Goal: Find specific page/section: Find specific page/section

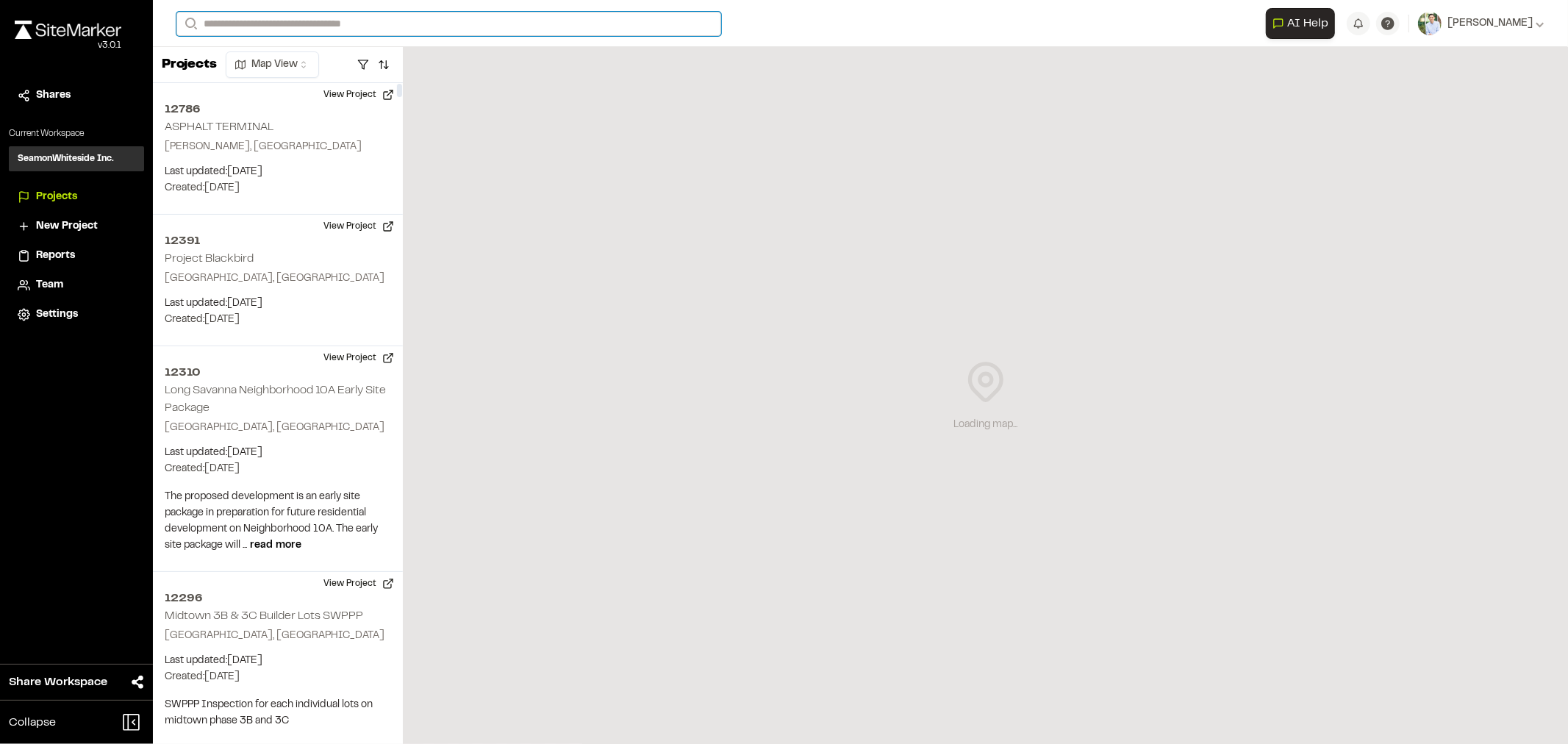
click at [297, 27] on input "Search" at bounding box center [448, 23] width 544 height 24
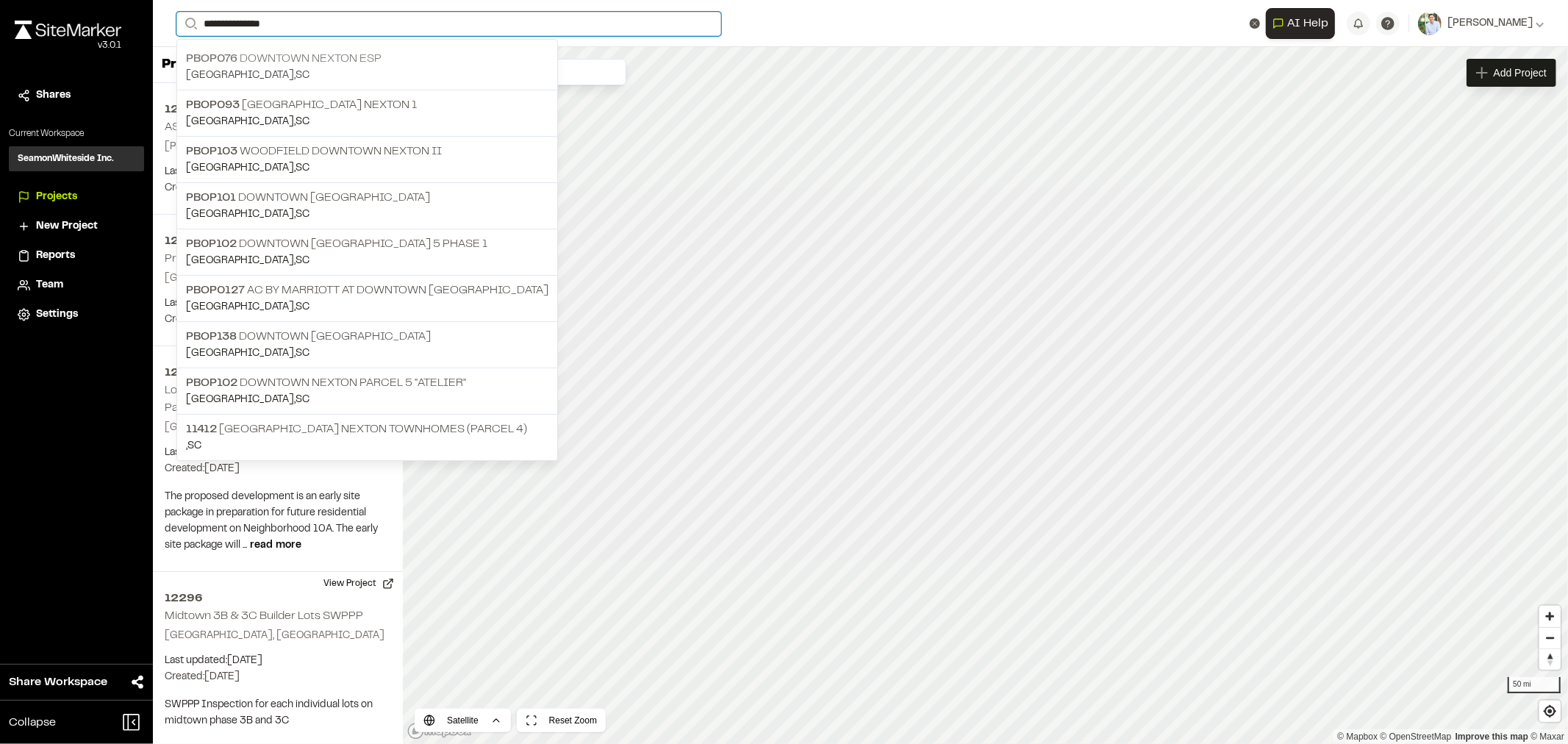
type input "**********"
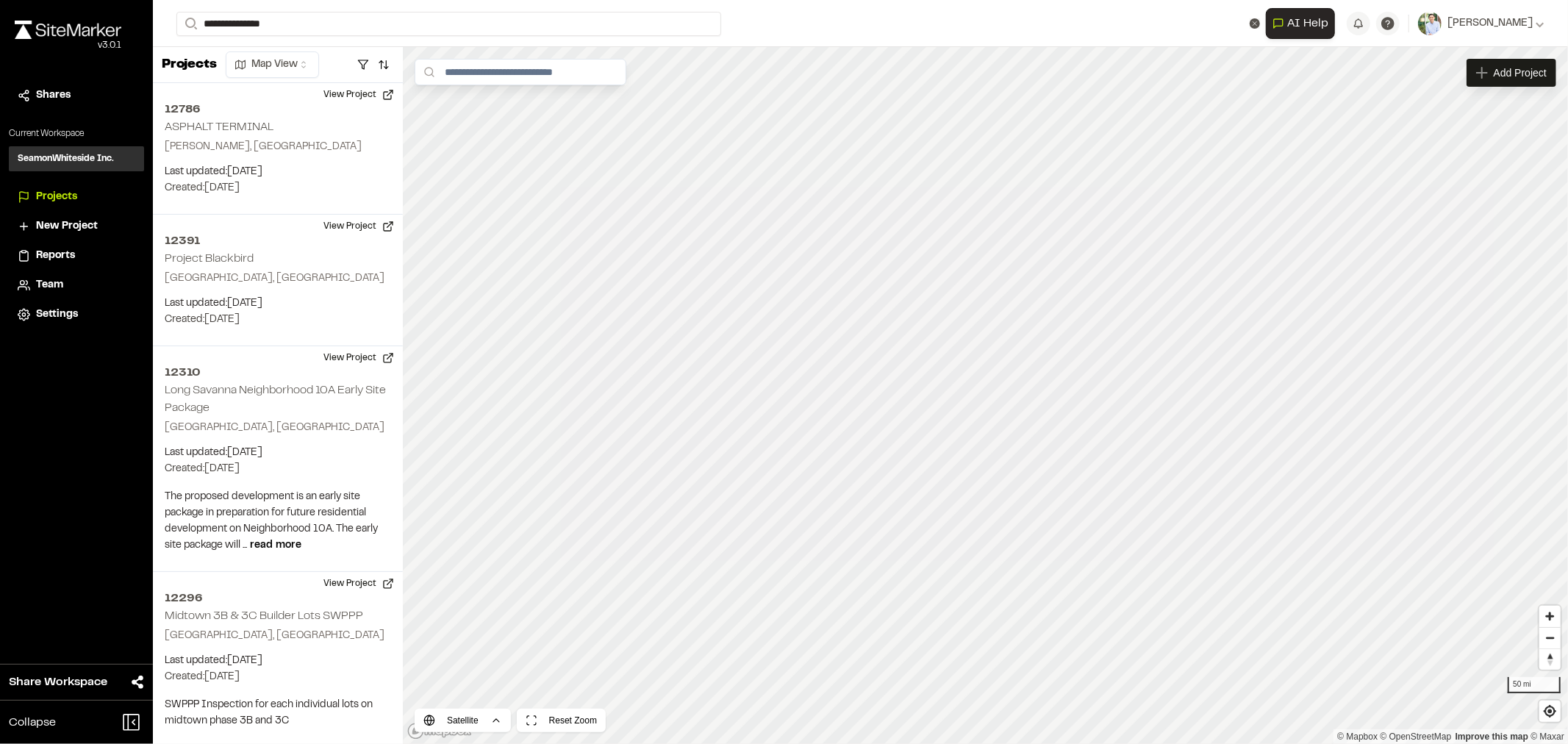
click at [317, 66] on p "PBOP076 Downtown Nexton ESP" at bounding box center [367, 58] width 362 height 17
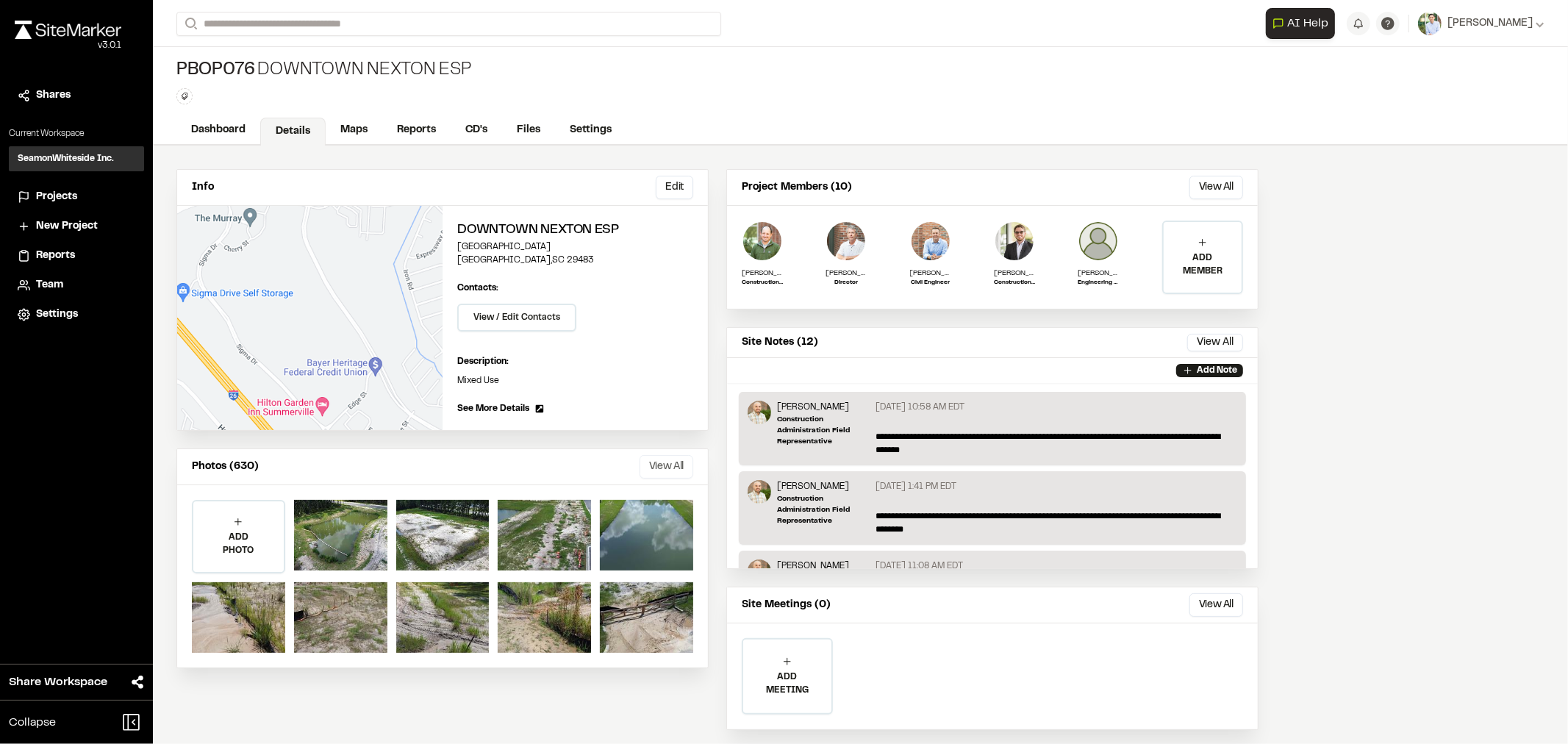
click at [674, 456] on button "View All" at bounding box center [666, 467] width 54 height 24
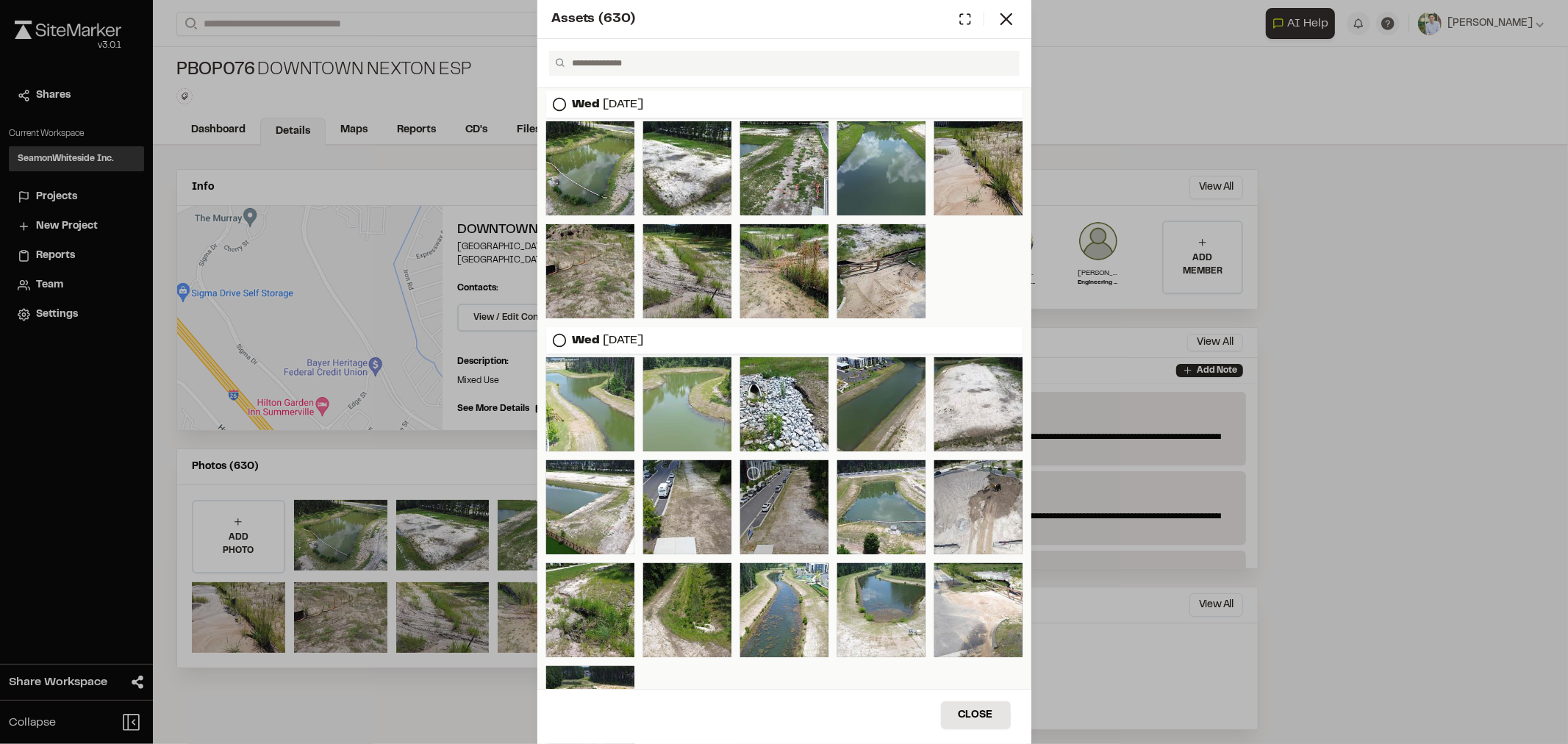
click at [785, 489] on div at bounding box center [784, 508] width 88 height 94
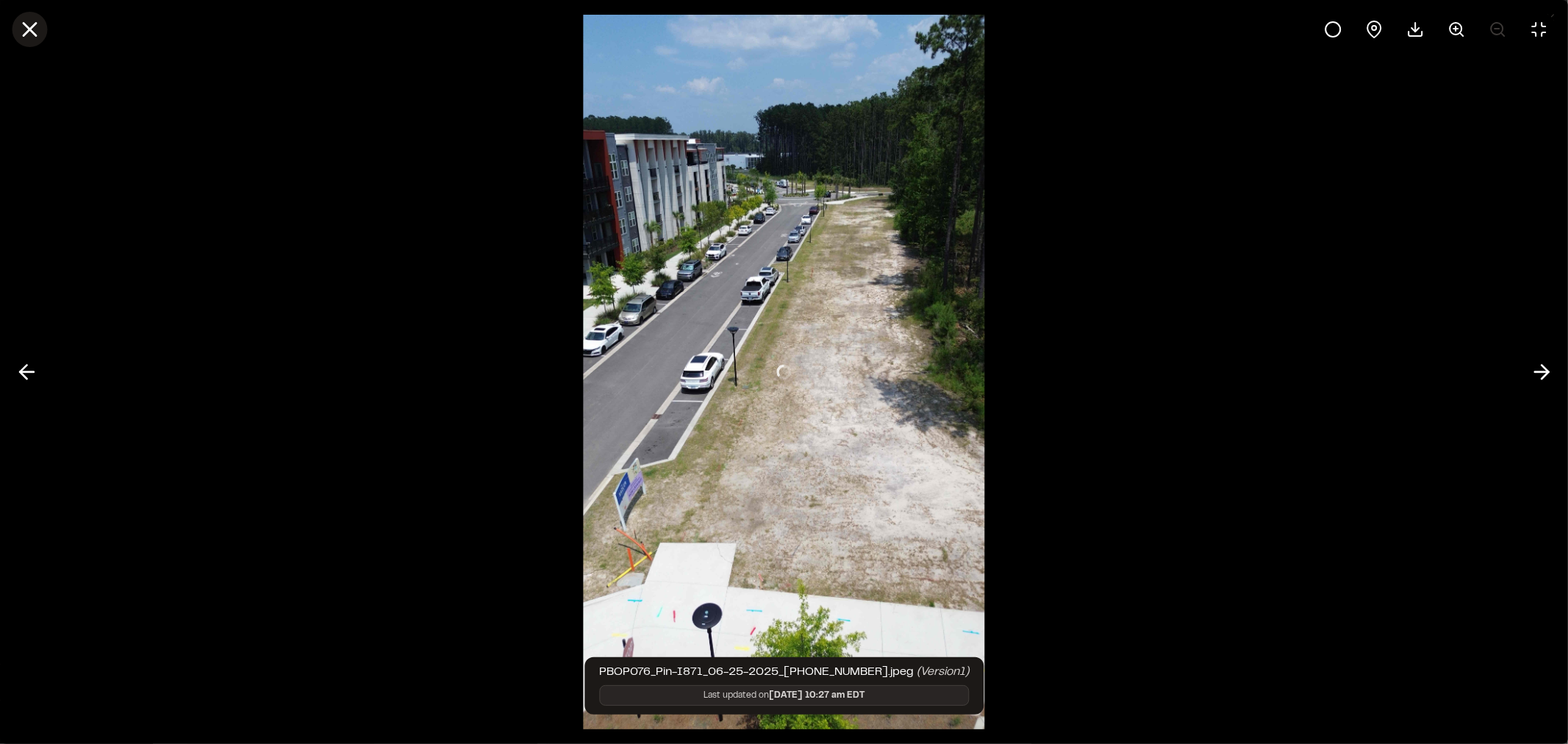
click at [24, 35] on line at bounding box center [30, 30] width 12 height 12
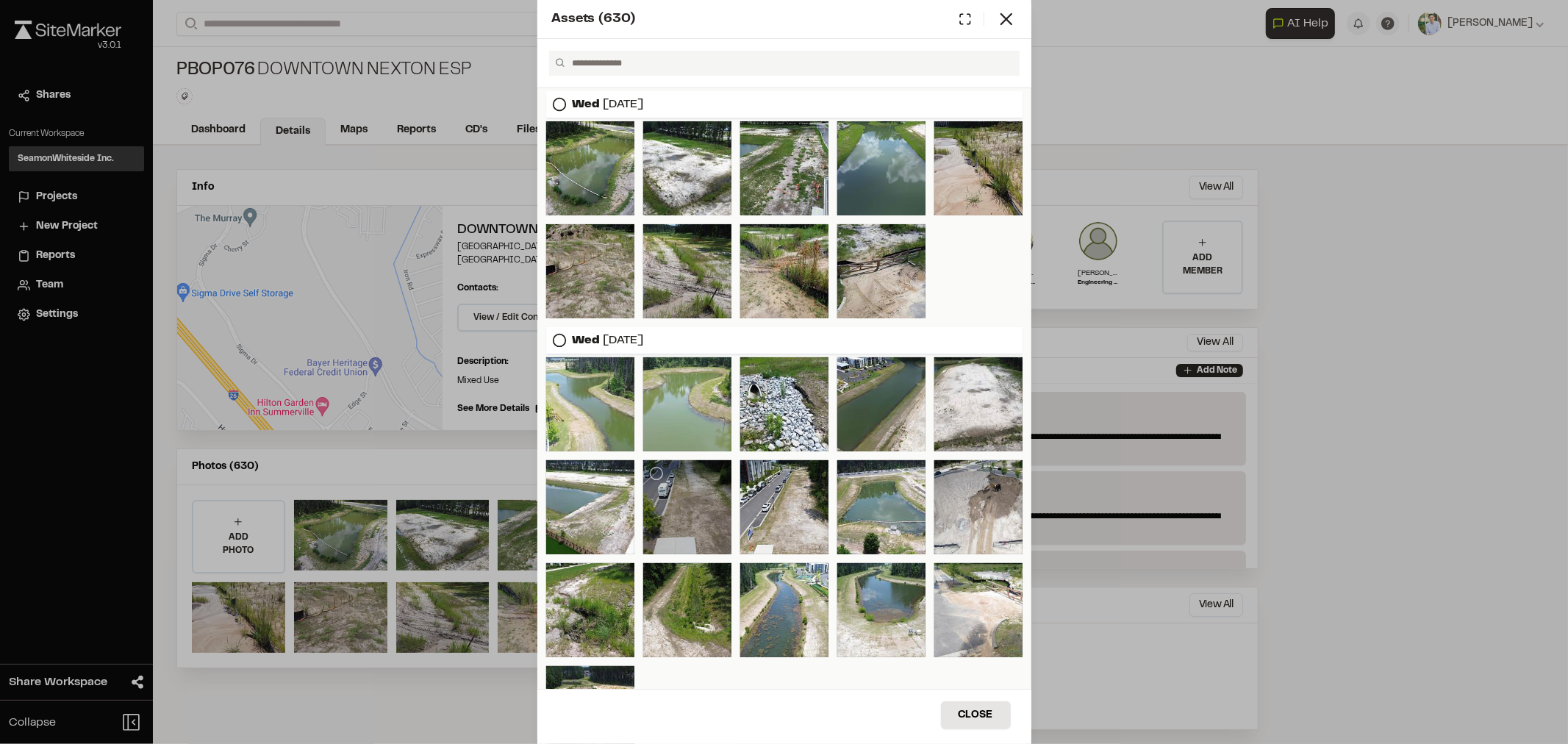
click at [685, 518] on div at bounding box center [687, 508] width 88 height 94
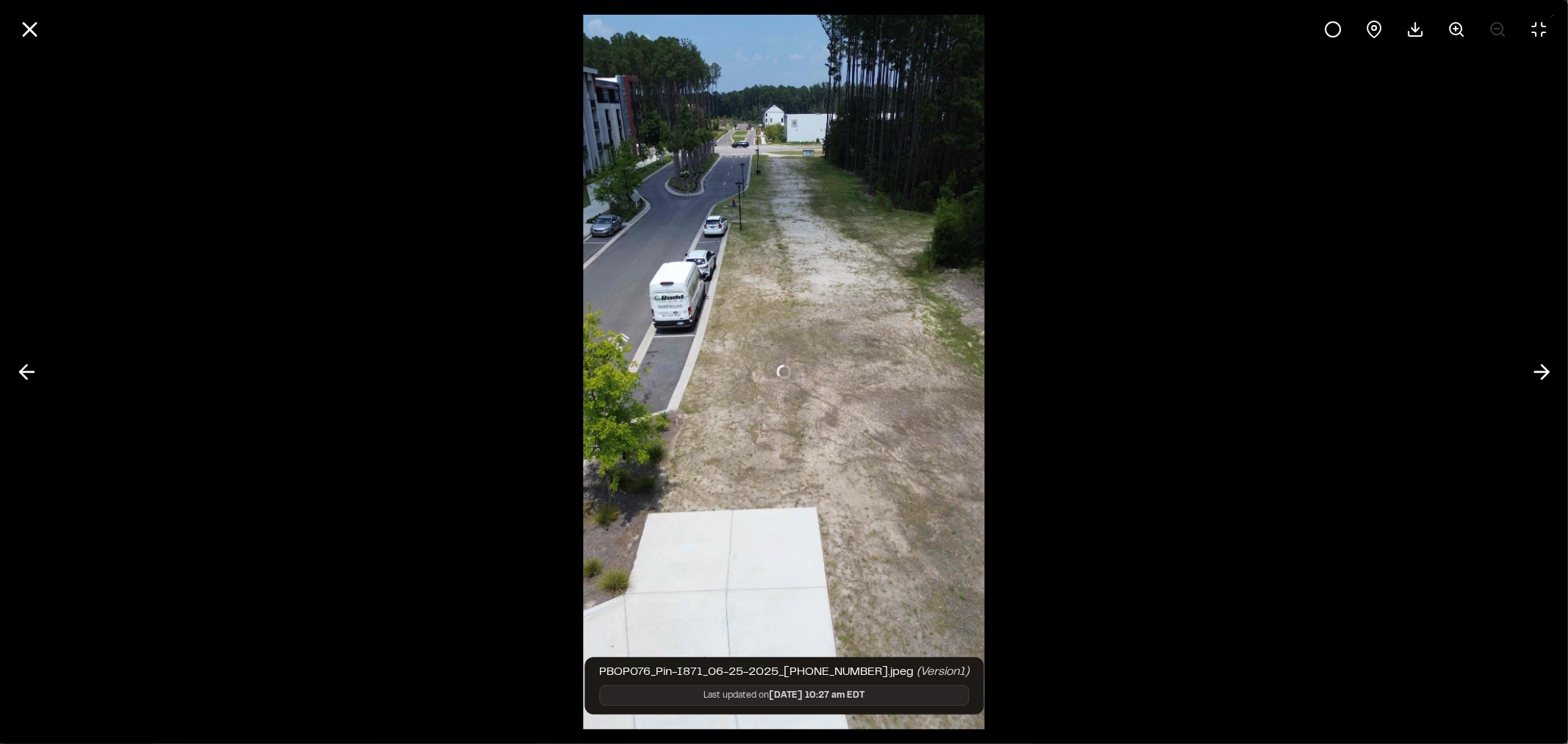
click at [49, 30] on div at bounding box center [784, 29] width 1568 height 58
click at [38, 23] on icon at bounding box center [30, 30] width 25 height 25
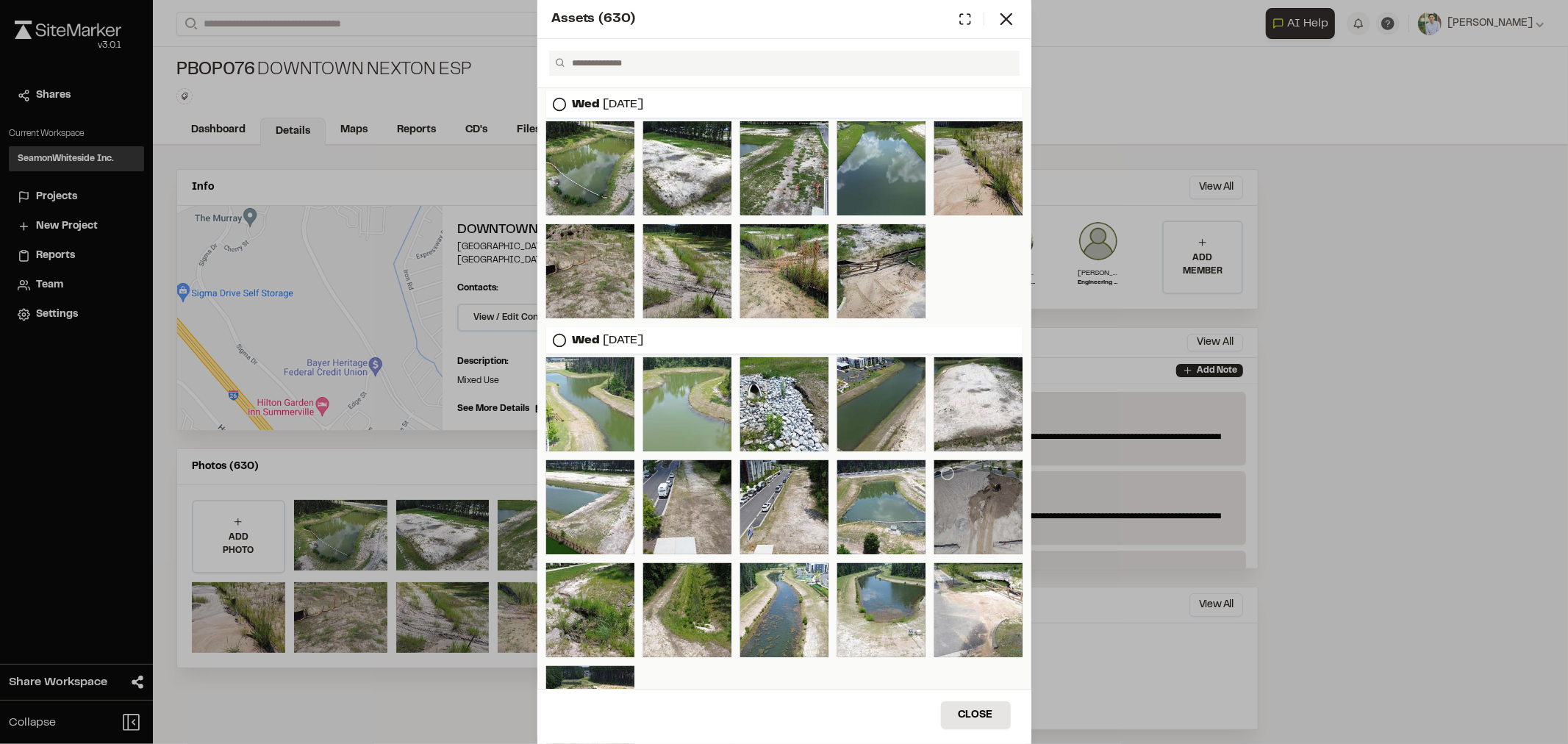
click at [947, 503] on div at bounding box center [978, 508] width 88 height 94
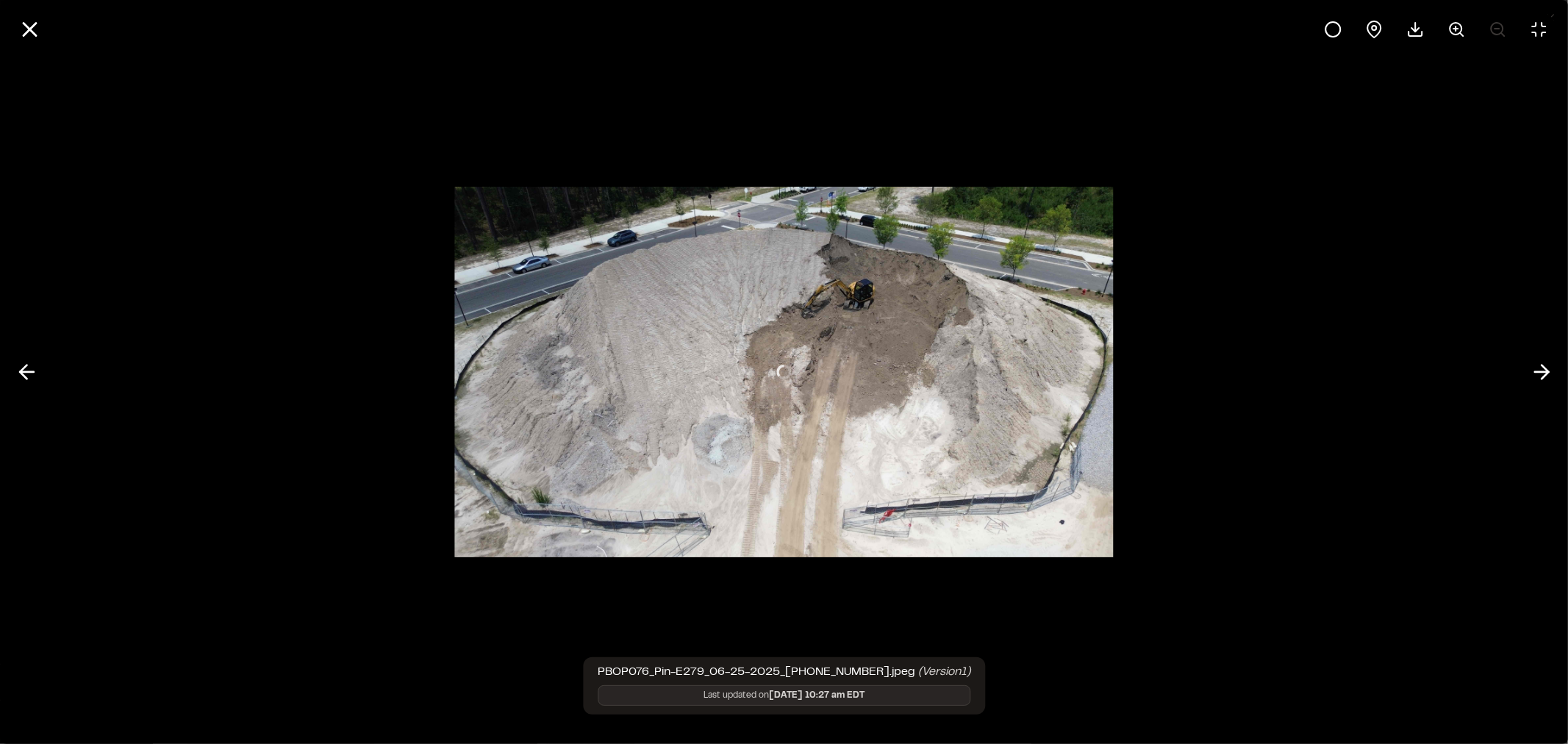
click at [820, 643] on div at bounding box center [784, 372] width 1568 height 744
click at [880, 386] on div at bounding box center [784, 372] width 1568 height 744
click at [880, 386] on div at bounding box center [784, 372] width 1568 height 744
click at [1437, 30] on div at bounding box center [1435, 29] width 241 height 35
click at [1454, 24] on icon at bounding box center [1456, 29] width 17 height 17
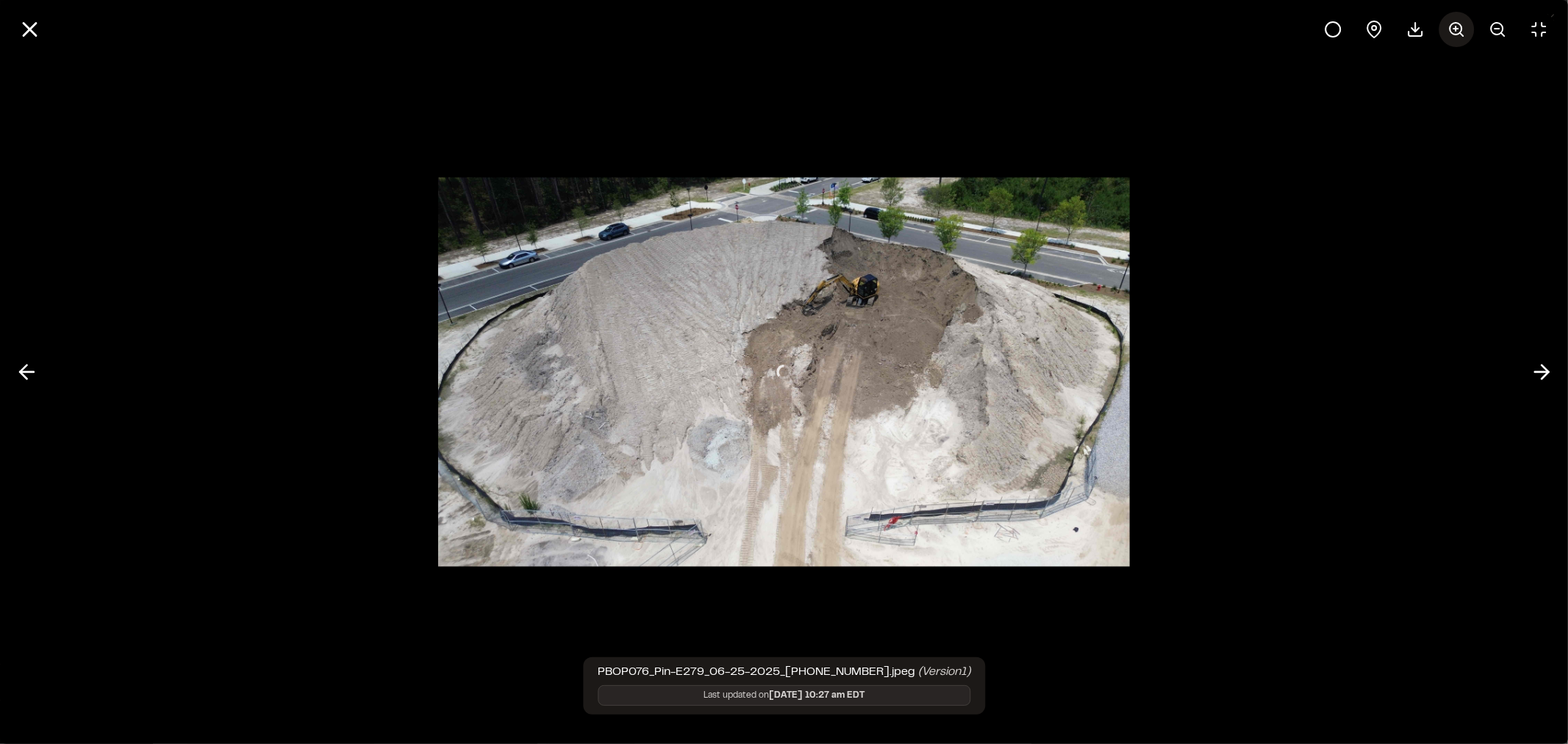
click at [1454, 26] on icon at bounding box center [1456, 29] width 17 height 17
